Goal: Check status: Check status

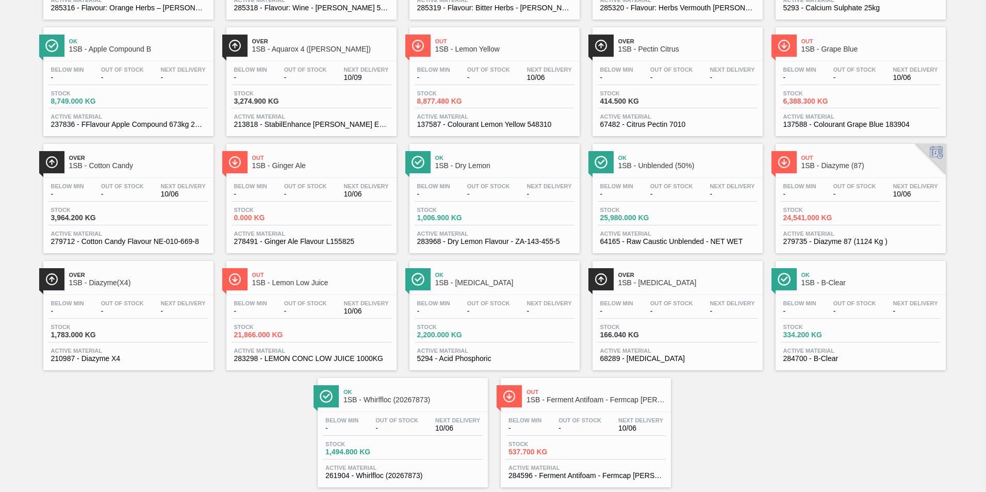
scroll to position [663, 0]
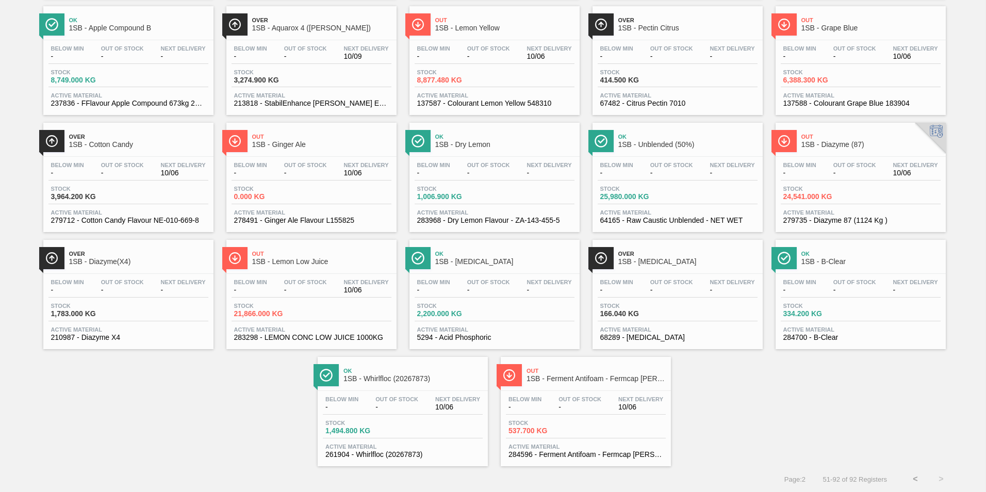
click at [274, 265] on span "1SB - Lemon Low Juice" at bounding box center [321, 262] width 139 height 8
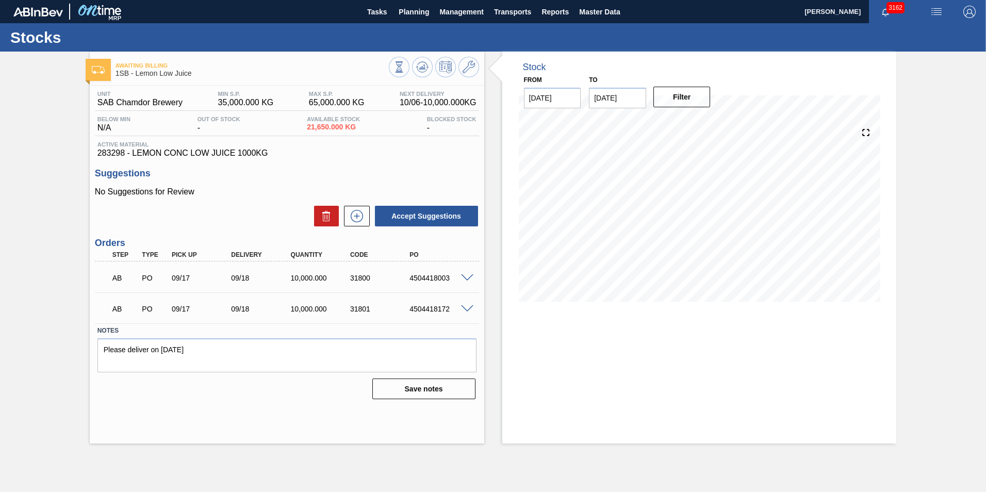
click at [120, 424] on div "Awaiting Billing 1SB - Lemon Low Juice Unit SAB Chamdor Brewery MIN S.P. 35,000…" at bounding box center [287, 248] width 395 height 392
click at [104, 458] on main "Tasks Planning Management Transports Reports Master Data [PERSON_NAME] 3162 Mar…" at bounding box center [493, 246] width 986 height 492
click at [394, 67] on icon at bounding box center [399, 66] width 11 height 11
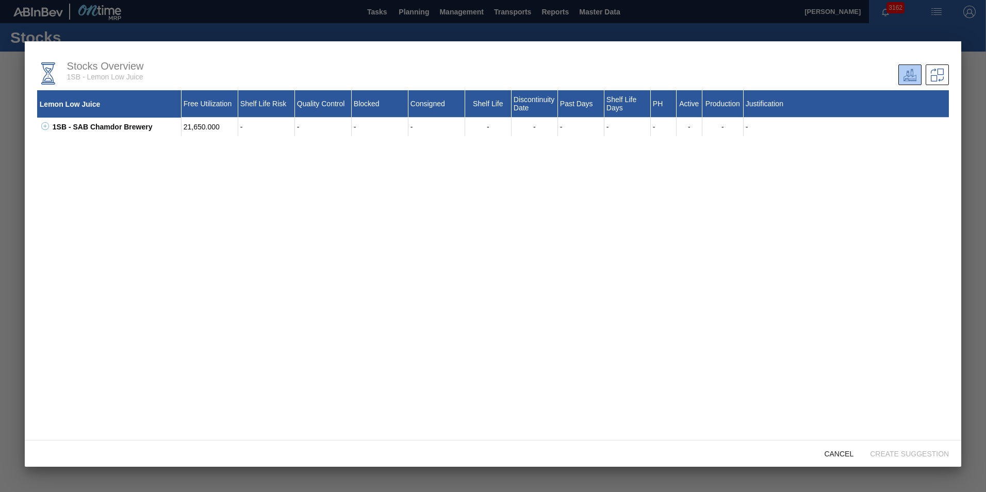
click at [604, 20] on div at bounding box center [493, 246] width 986 height 492
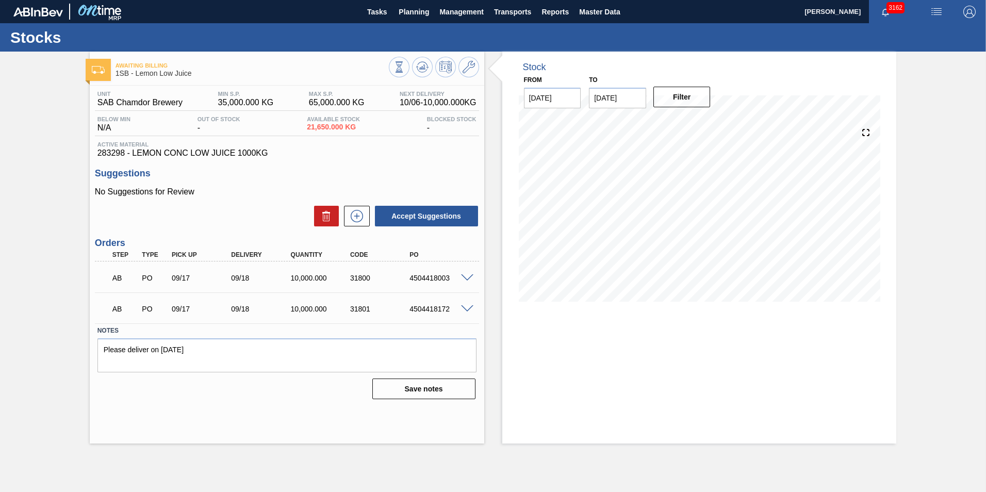
click at [470, 306] on span at bounding box center [467, 309] width 12 height 8
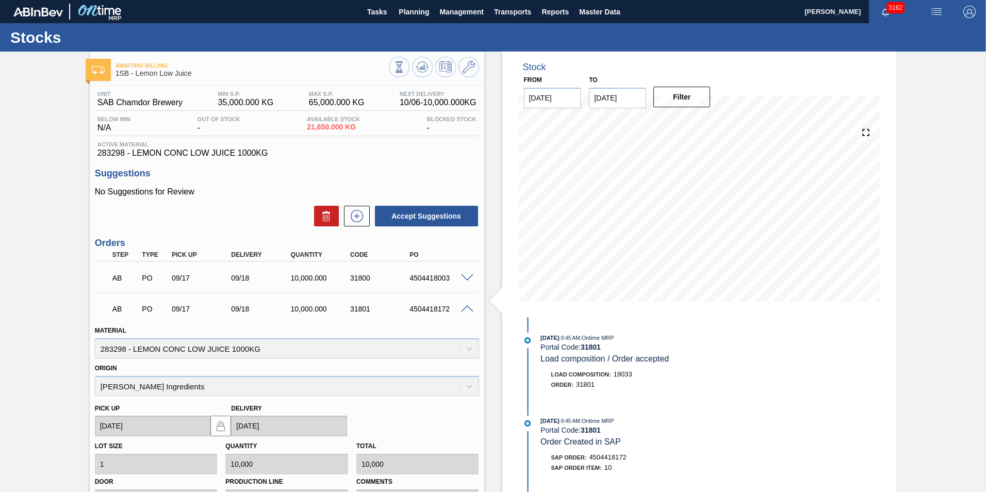
click at [465, 279] on span at bounding box center [467, 278] width 12 height 8
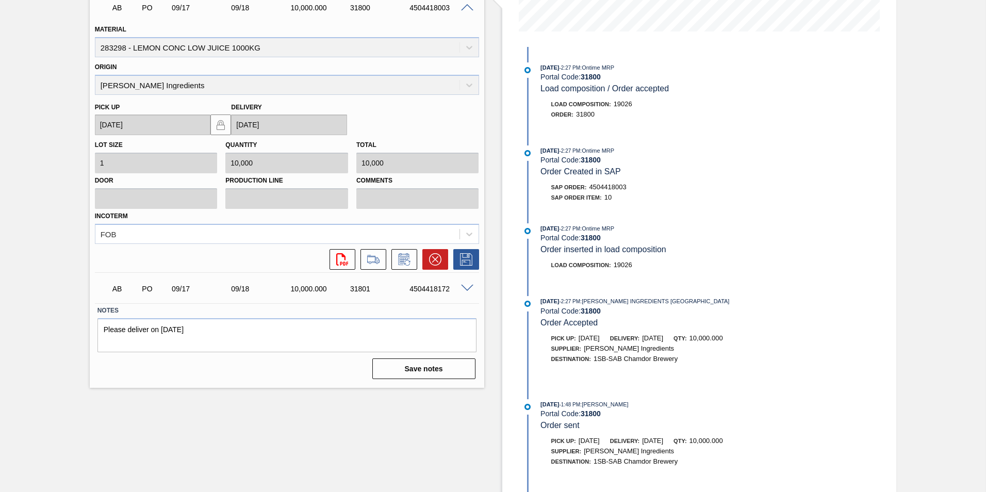
scroll to position [116, 0]
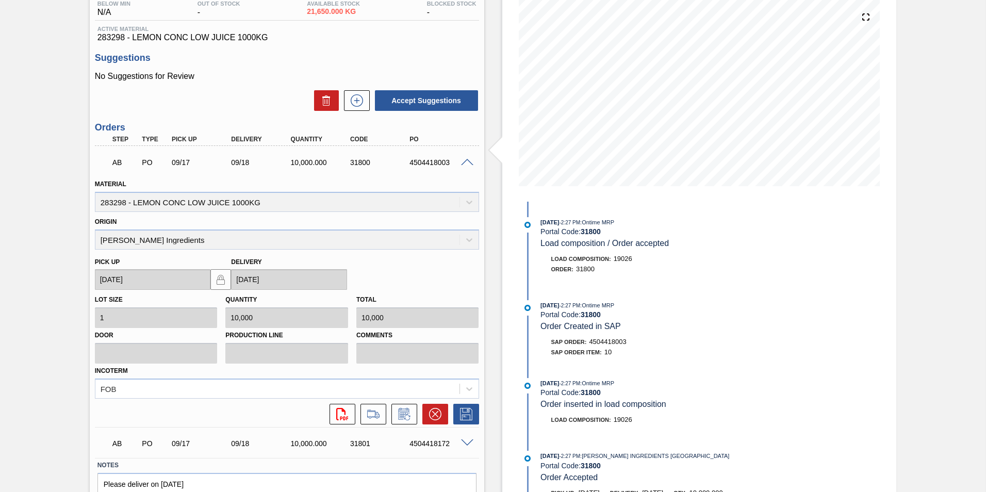
click at [469, 438] on div "AB PO 09/17 09/18 10,000.000 31801 4504418172" at bounding box center [287, 443] width 384 height 26
click at [470, 161] on span at bounding box center [467, 163] width 12 height 8
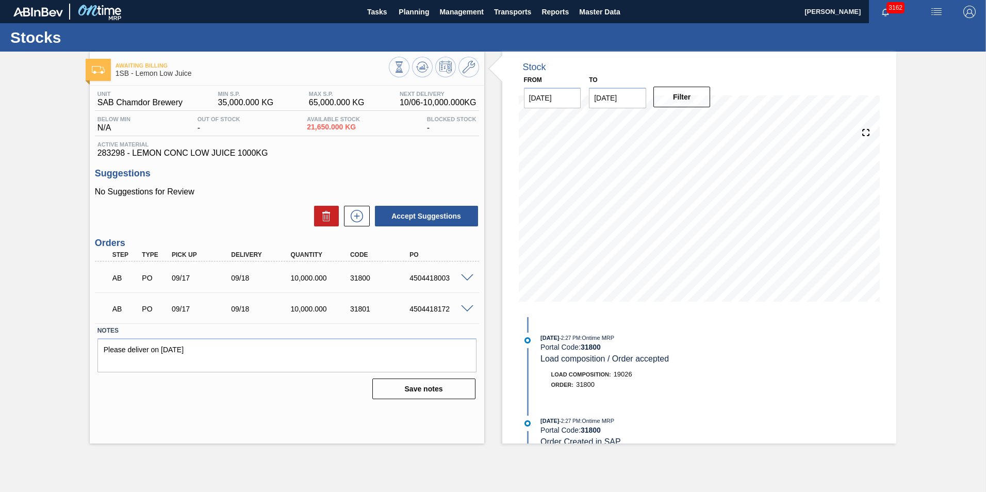
scroll to position [0, 0]
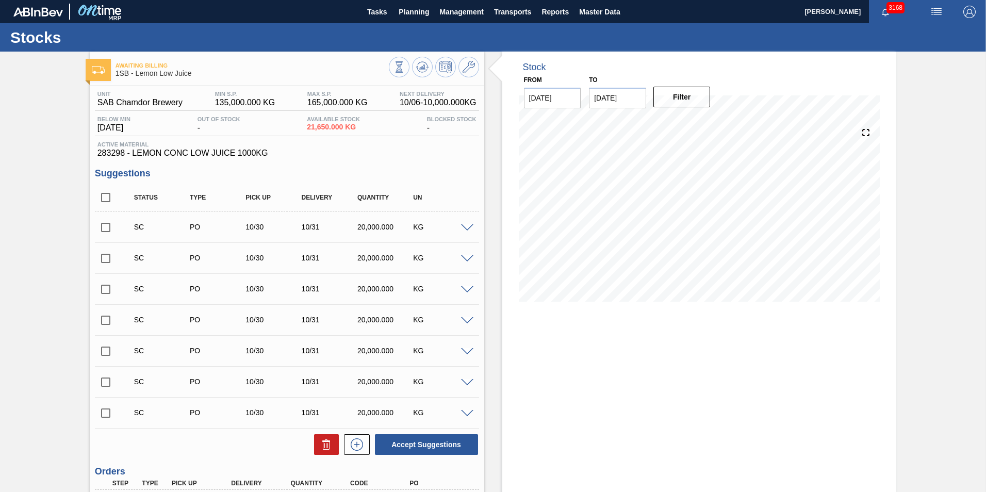
click at [103, 228] on input "checkbox" at bounding box center [106, 228] width 22 height 22
click at [443, 444] on button "Accept Suggestions" at bounding box center [426, 444] width 103 height 21
checkbox input "false"
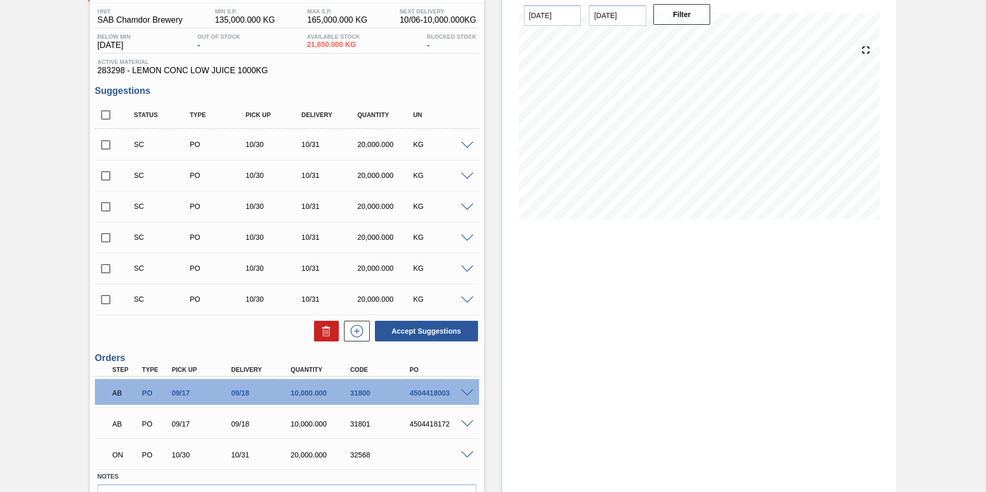
scroll to position [144, 0]
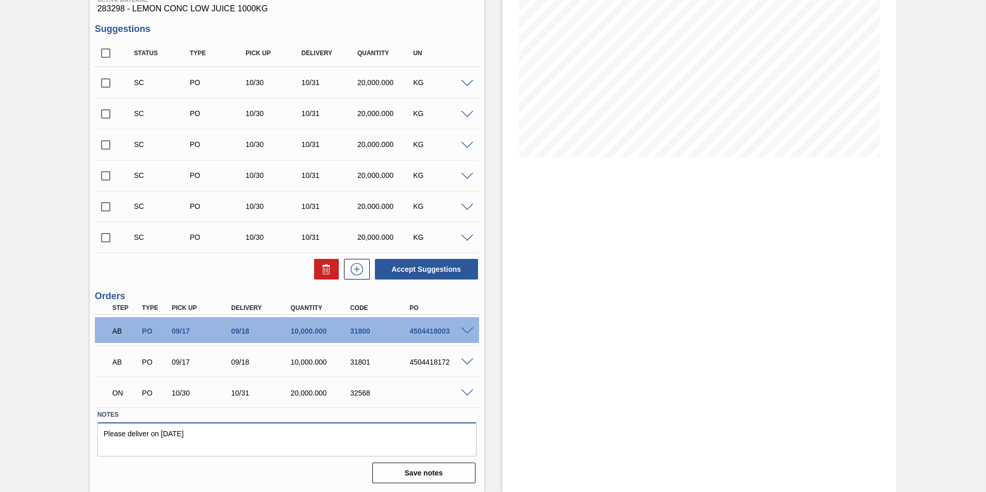
click at [208, 434] on textarea "Please deliver on [DATE]" at bounding box center [287, 440] width 379 height 34
click at [212, 434] on textarea "Please deliver on [DATE]" at bounding box center [287, 440] width 379 height 34
click at [168, 431] on textarea "Please deliver on 16th of November 2025" at bounding box center [287, 440] width 379 height 34
type textarea "Please deliver on 18th of November 2025"
click at [441, 474] on button "Save notes" at bounding box center [423, 473] width 103 height 21
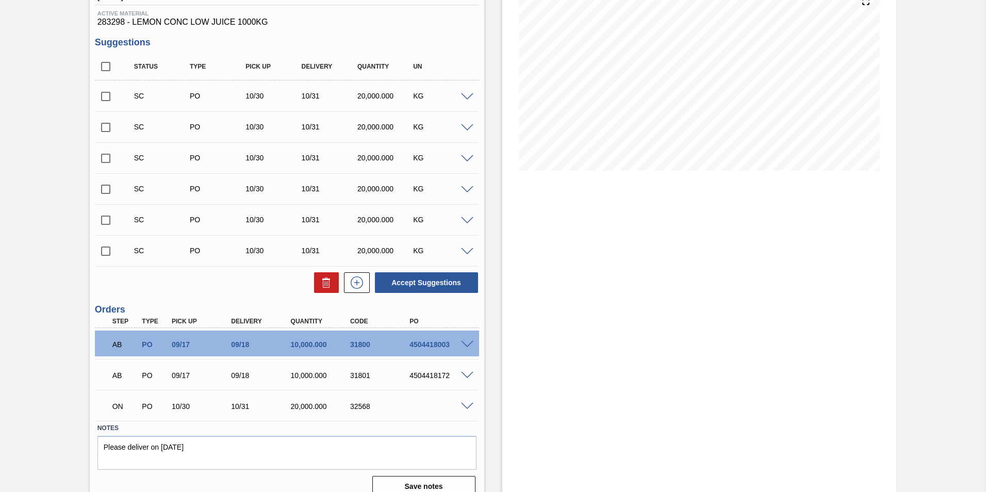
scroll to position [93, 0]
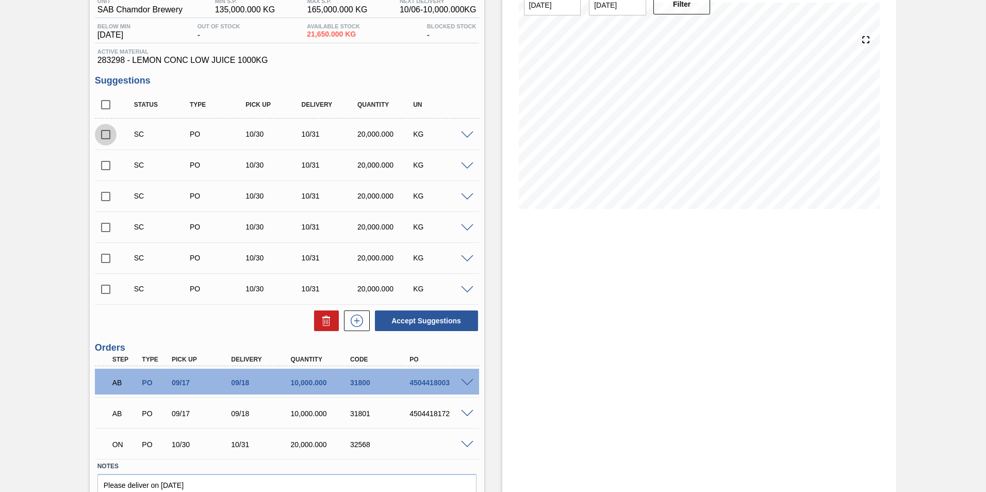
click at [106, 132] on input "checkbox" at bounding box center [106, 135] width 22 height 22
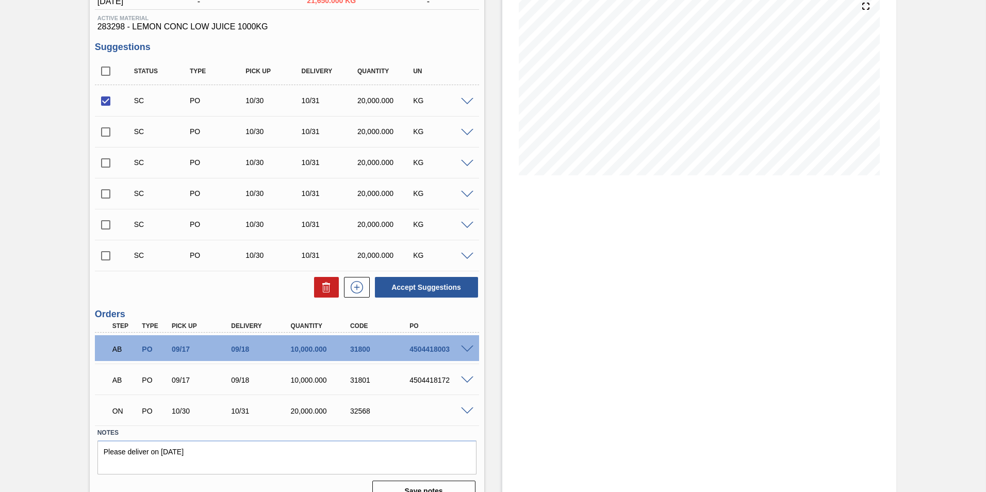
scroll to position [144, 0]
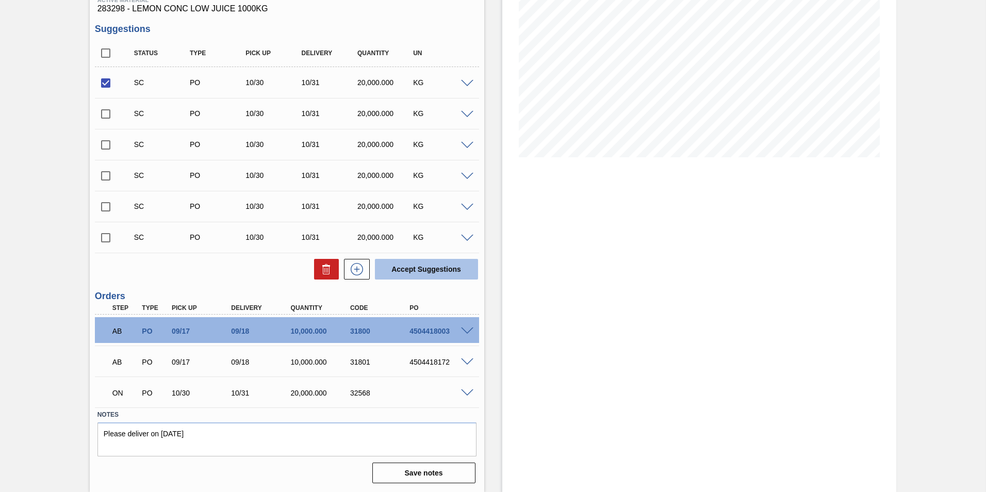
click at [440, 269] on button "Accept Suggestions" at bounding box center [426, 269] width 103 height 21
checkbox input "false"
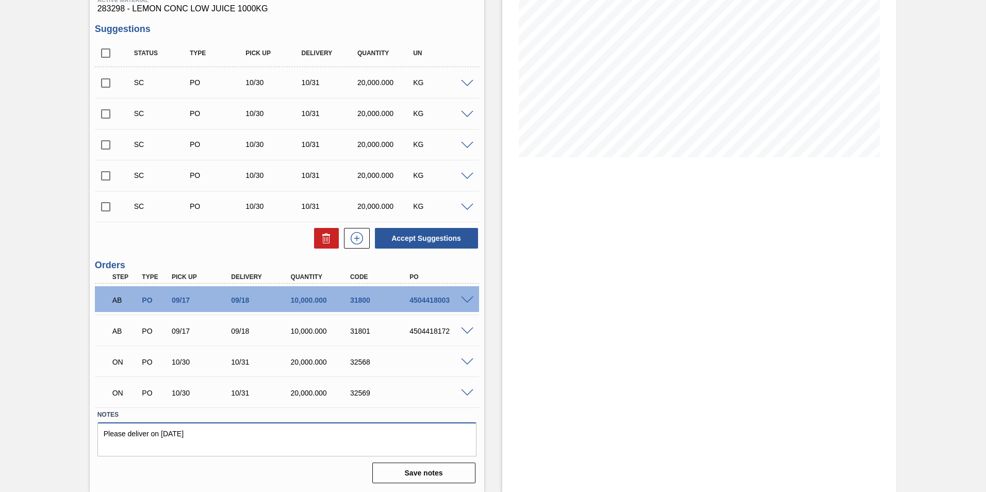
click at [218, 435] on textarea "Please deliver on 18th of November 2025" at bounding box center [287, 440] width 379 height 34
click at [169, 432] on textarea "Please deliver on 18th of December 2025" at bounding box center [287, 440] width 379 height 34
click at [148, 431] on textarea "Please deliver on 12 th of December 2025" at bounding box center [287, 440] width 379 height 34
click at [170, 430] on textarea "Please deliver on 12 th of December 2025" at bounding box center [287, 440] width 379 height 34
click at [149, 432] on textarea "Please deliver on 12th of December 2025" at bounding box center [287, 440] width 379 height 34
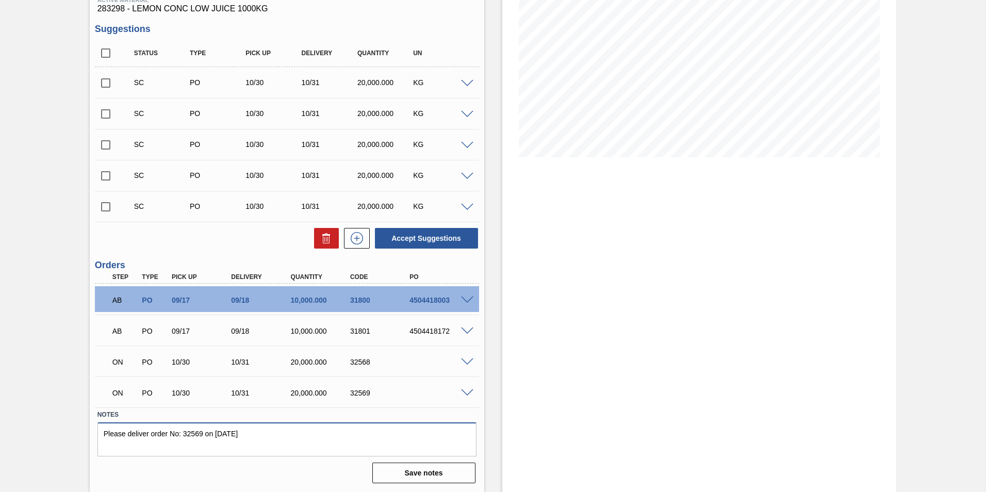
click at [185, 433] on textarea "Please deliver order No: 32569 on 12th of December 2025" at bounding box center [287, 440] width 379 height 34
type textarea "Please deliver order No:32569 on 12th of December 2025"
click at [465, 362] on span at bounding box center [467, 363] width 12 height 8
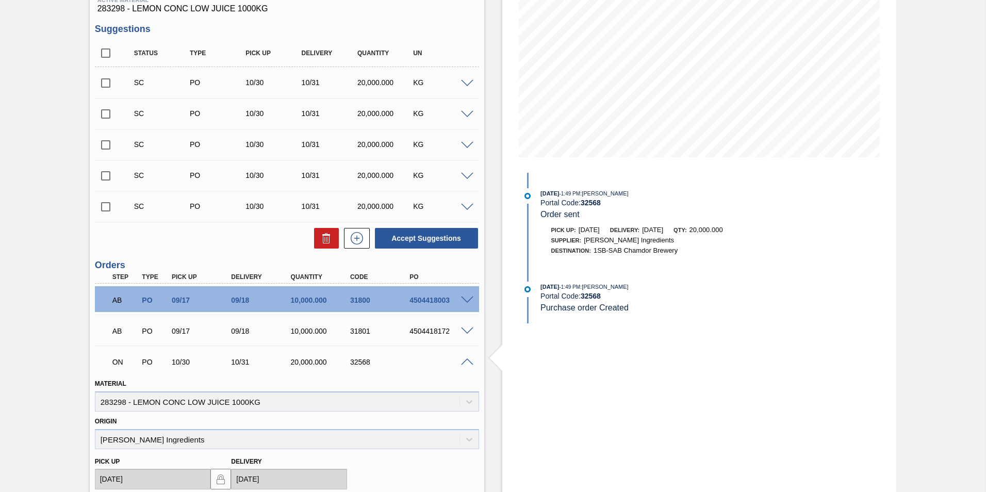
click at [461, 362] on span at bounding box center [467, 363] width 12 height 8
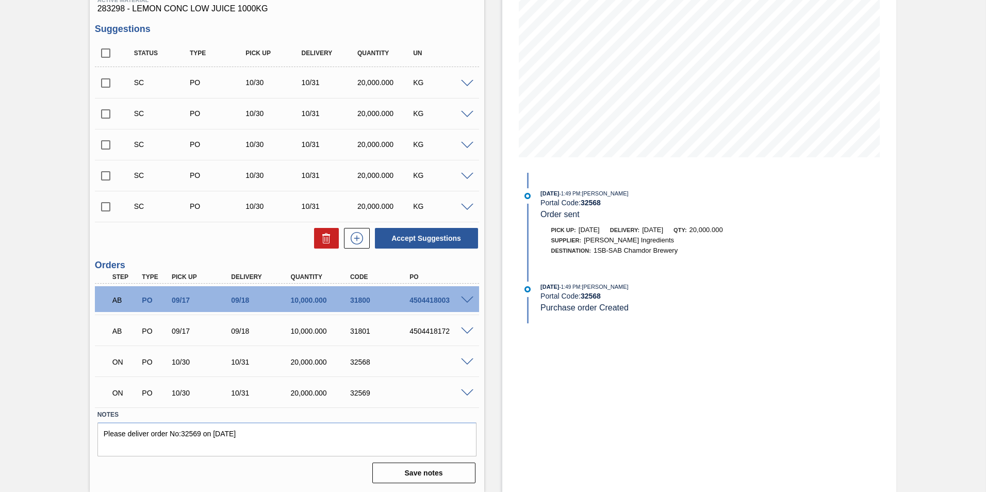
click at [466, 391] on span at bounding box center [467, 393] width 12 height 8
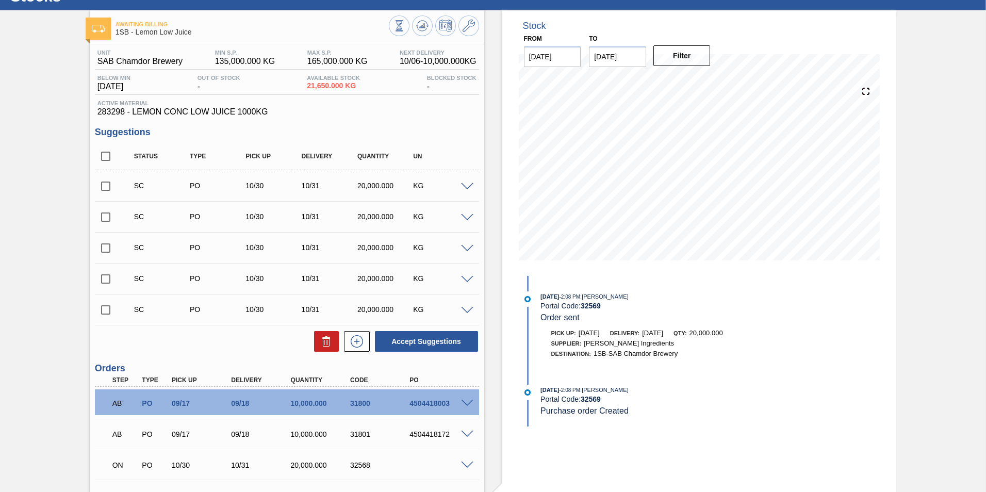
scroll to position [0, 0]
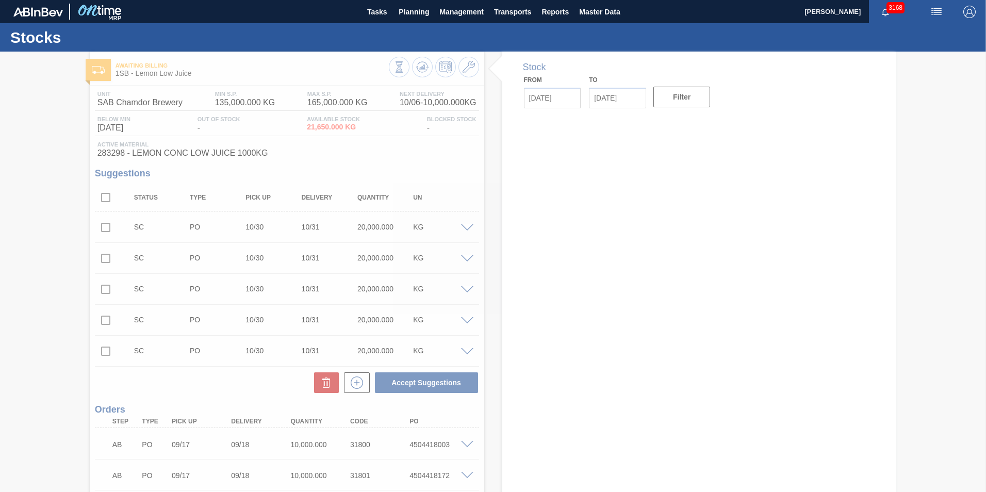
type input "[DATE]"
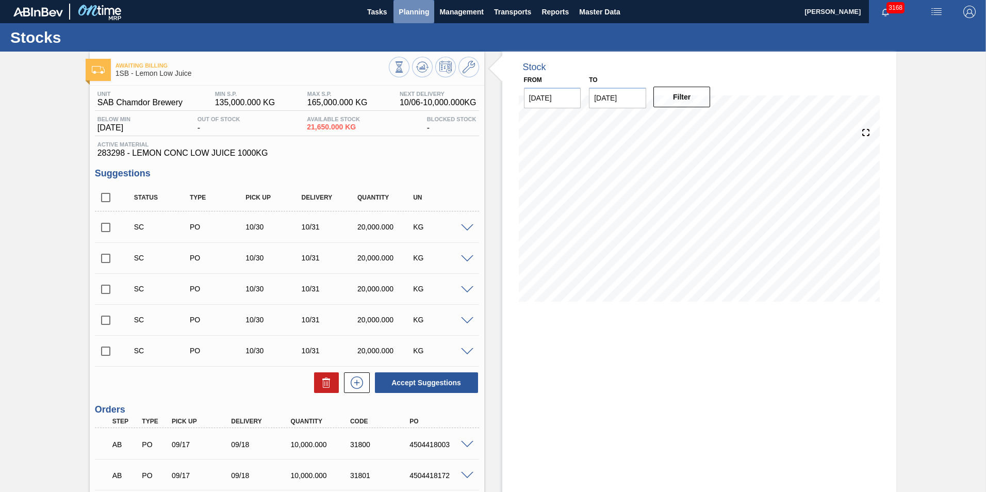
click at [409, 7] on span "Planning" at bounding box center [414, 12] width 30 height 12
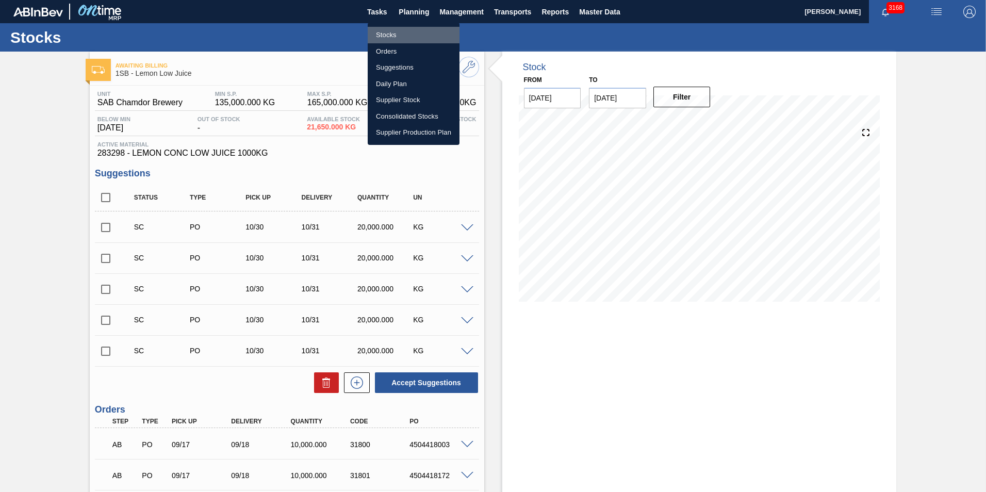
click at [396, 35] on li "Stocks" at bounding box center [414, 35] width 92 height 17
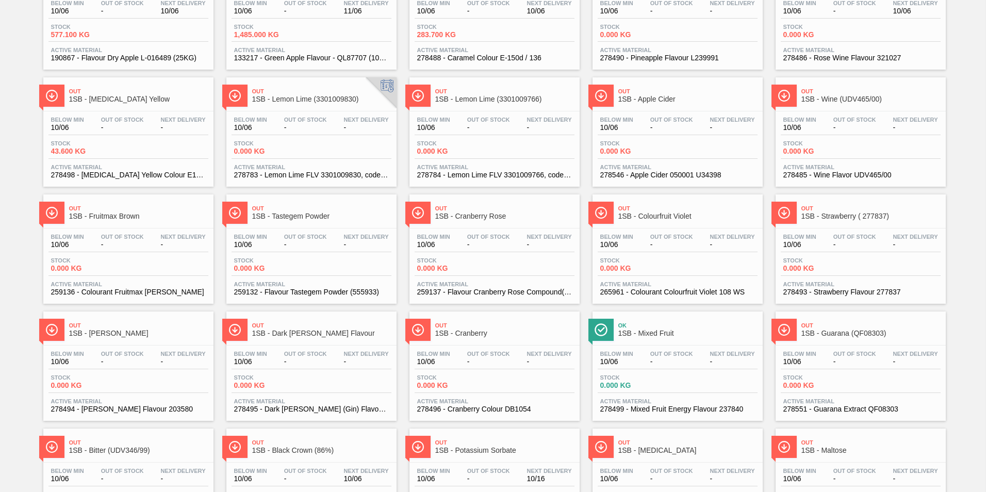
scroll to position [781, 0]
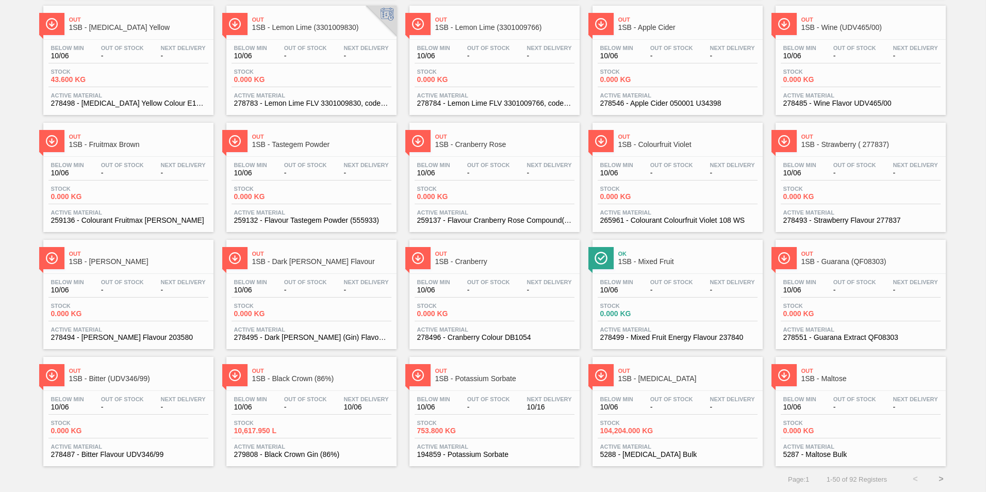
click at [939, 479] on button ">" at bounding box center [942, 479] width 26 height 26
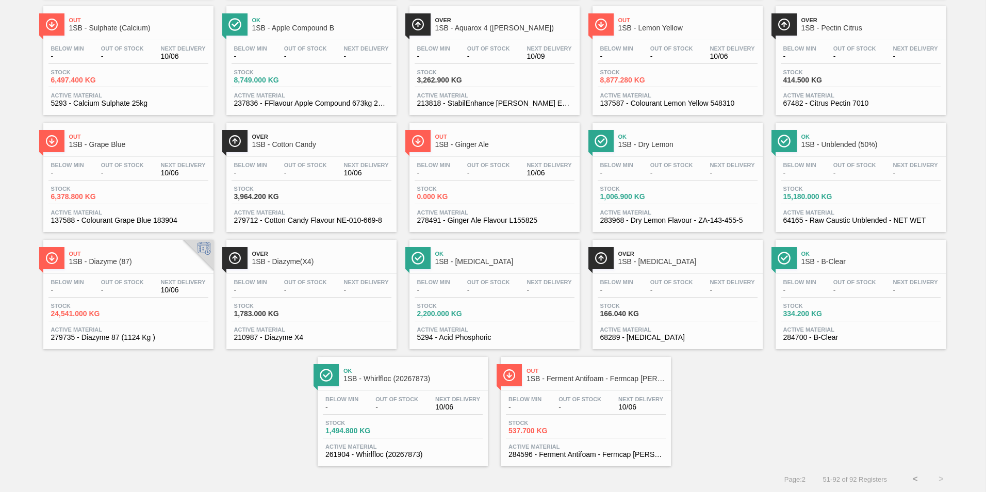
scroll to position [0, 0]
